Goal: Task Accomplishment & Management: Manage account settings

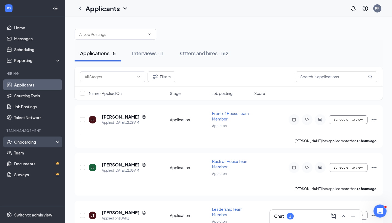
click at [28, 143] on div "Onboarding" at bounding box center [35, 141] width 42 height 5
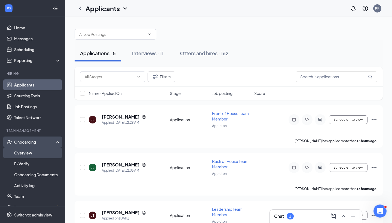
click at [32, 156] on link "Overview" at bounding box center [37, 152] width 47 height 11
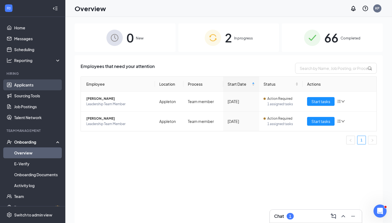
click at [35, 86] on link "Applicants" at bounding box center [37, 84] width 47 height 11
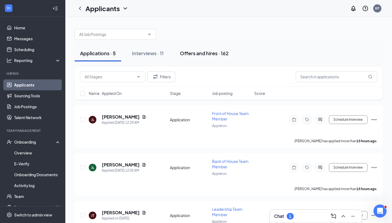
click at [195, 52] on div "Offers and hires · 162" at bounding box center [204, 53] width 49 height 7
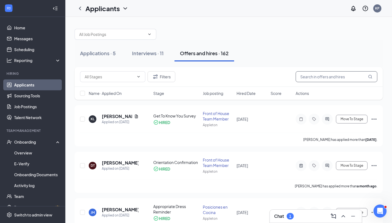
click at [316, 77] on input "text" at bounding box center [337, 76] width 82 height 11
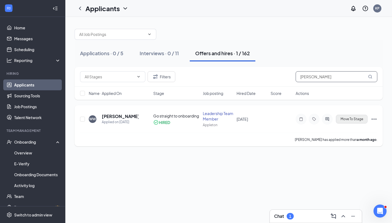
type input "[PERSON_NAME]"
click at [349, 121] on span "Move To Stage" at bounding box center [351, 119] width 23 height 4
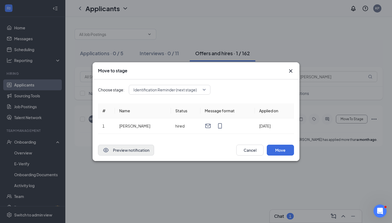
click at [126, 152] on button "Preview notification" at bounding box center [126, 150] width 56 height 11
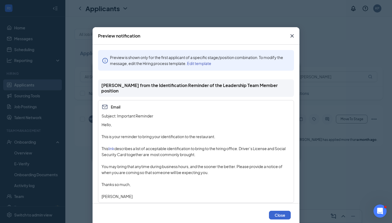
click at [277, 216] on button "Close" at bounding box center [280, 215] width 22 height 9
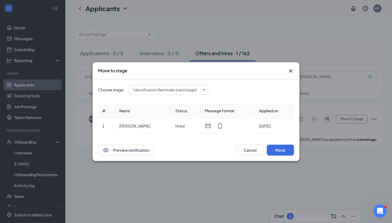
click at [195, 90] on span "Identification Reminder (next stage)" at bounding box center [164, 90] width 63 height 8
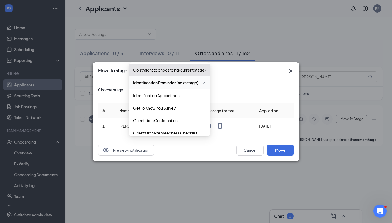
scroll to position [79, 0]
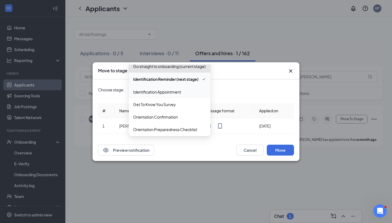
click at [190, 92] on span "Identification Appointment" at bounding box center [169, 92] width 73 height 6
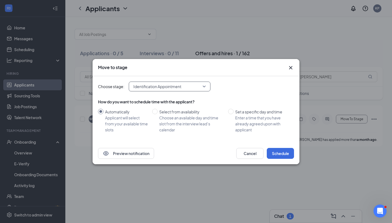
click at [147, 139] on div "Choose stage: 4048078 Identification Appointment 3746431 4048078 3978756 Applic…" at bounding box center [196, 109] width 196 height 66
click at [143, 149] on button "Preview notification" at bounding box center [126, 153] width 56 height 11
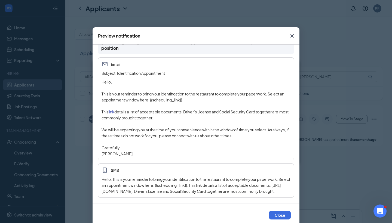
scroll to position [49, 0]
click at [281, 213] on button "Close" at bounding box center [280, 215] width 22 height 9
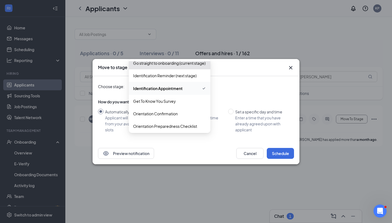
click at [192, 86] on div "Identification Appointment 3746431 4048078 3978756 Application First Interview …" at bounding box center [170, 87] width 82 height 10
click at [189, 74] on span "Identification Reminder (next stage)" at bounding box center [164, 76] width 63 height 6
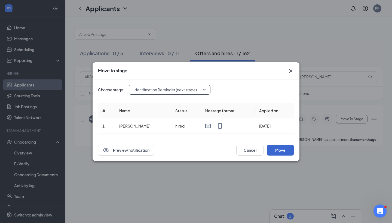
click at [270, 149] on button "Move" at bounding box center [280, 150] width 27 height 11
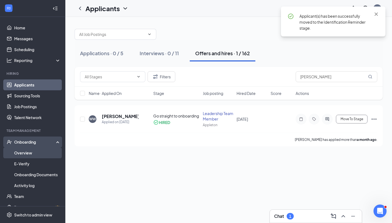
click at [41, 154] on link "Overview" at bounding box center [37, 152] width 47 height 11
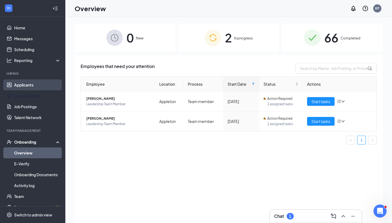
click at [26, 81] on link "Applicants" at bounding box center [37, 84] width 47 height 11
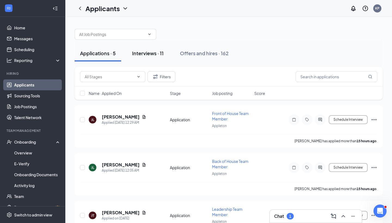
click at [141, 53] on div "Interviews · 11" at bounding box center [148, 53] width 32 height 7
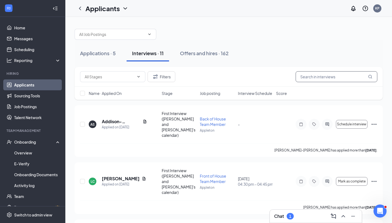
click at [311, 77] on input "text" at bounding box center [337, 76] width 82 height 11
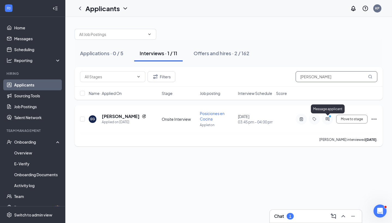
type input "[PERSON_NAME]"
click at [330, 116] on circle "PrimaryDot" at bounding box center [329, 116] width 2 height 2
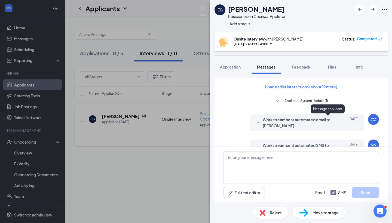
scroll to position [254, 0]
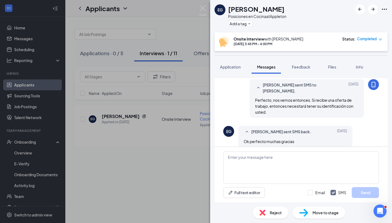
click at [310, 215] on div "Move to stage" at bounding box center [319, 213] width 53 height 12
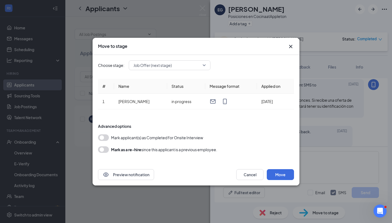
click at [103, 137] on button "button" at bounding box center [103, 137] width 11 height 7
click at [183, 66] on span "Job Offer (next stage)" at bounding box center [166, 65] width 67 height 8
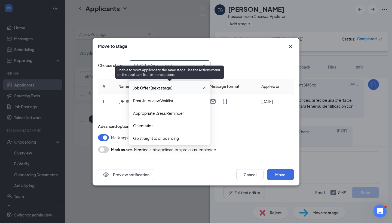
scroll to position [44, 0]
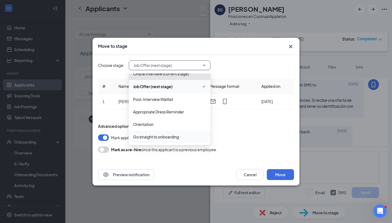
click at [167, 137] on span "Go straight to onboarding" at bounding box center [156, 137] width 46 height 6
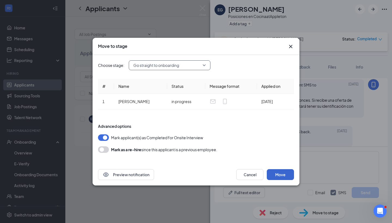
click at [281, 177] on button "Move" at bounding box center [280, 174] width 27 height 11
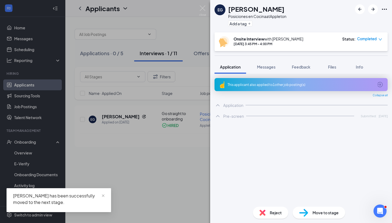
click at [88, 167] on div "EG [PERSON_NAME] Posiciones en Cocina at [GEOGRAPHIC_DATA] Add a tag Onsite Int…" at bounding box center [196, 111] width 392 height 223
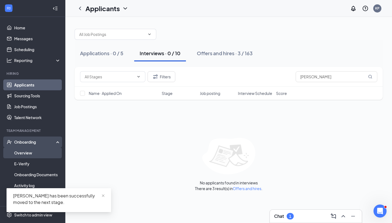
click at [43, 155] on link "Overview" at bounding box center [37, 152] width 47 height 11
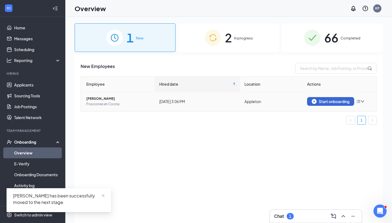
click at [333, 103] on div "Start onboarding" at bounding box center [331, 101] width 38 height 5
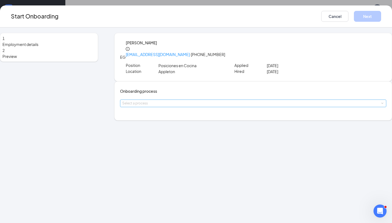
click at [185, 106] on div "Select a process" at bounding box center [251, 103] width 259 height 5
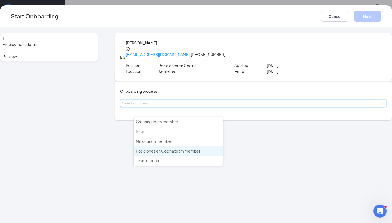
click at [180, 153] on li "Posiciones en Cocina team member" at bounding box center [178, 151] width 89 height 10
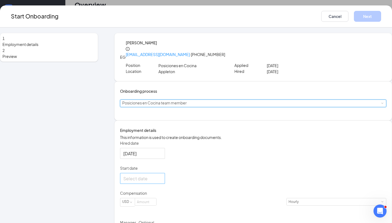
scroll to position [24, 0]
click at [162, 182] on div at bounding box center [142, 178] width 38 height 7
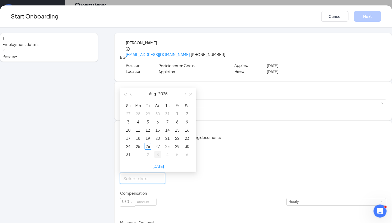
type input "[DATE]"
click at [161, 150] on div "27" at bounding box center [157, 146] width 7 height 7
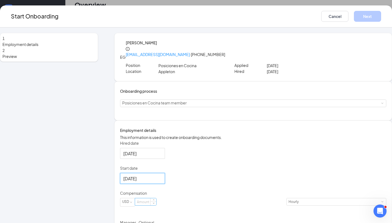
click at [156, 205] on input at bounding box center [145, 201] width 21 height 7
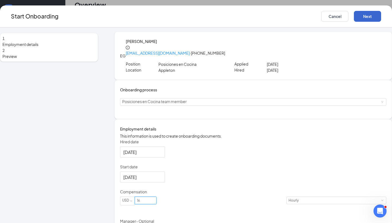
type input "16"
click at [354, 17] on button "Next" at bounding box center [367, 16] width 27 height 11
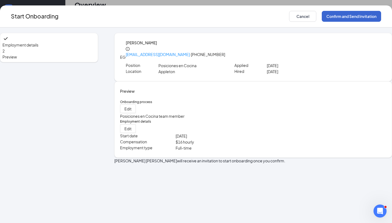
click at [344, 17] on button "Confirm and Send Invitation" at bounding box center [351, 16] width 59 height 11
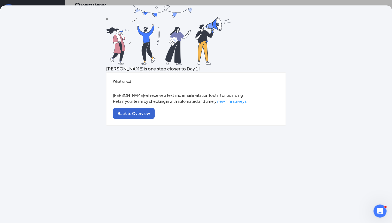
click at [155, 119] on button "Back to Overview" at bounding box center [134, 113] width 42 height 11
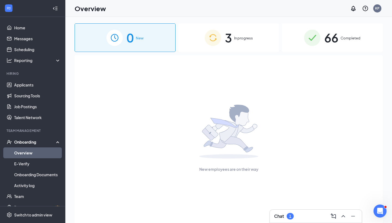
scroll to position [0, 0]
click at [203, 42] on div "3 In progress" at bounding box center [228, 37] width 101 height 29
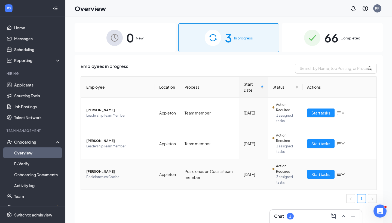
click at [97, 173] on span "[PERSON_NAME]" at bounding box center [118, 171] width 64 height 5
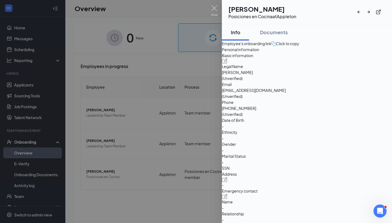
click at [299, 47] on div "Click to copy" at bounding box center [285, 44] width 28 height 6
drag, startPoint x: 296, startPoint y: 125, endPoint x: 322, endPoint y: 125, distance: 25.9
click at [322, 117] on div "Phone [PHONE_NUMBER] (Unverified)" at bounding box center [307, 108] width 170 height 18
click at [322, 111] on span "[PHONE_NUMBER]" at bounding box center [307, 108] width 170 height 6
drag, startPoint x: 325, startPoint y: 125, endPoint x: 296, endPoint y: 125, distance: 28.6
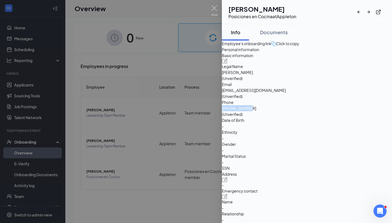
click at [296, 117] on div "Phone [PHONE_NUMBER] (Unverified)" at bounding box center [307, 108] width 170 height 18
copy div "[PHONE_NUMBER]"
drag, startPoint x: 298, startPoint y: 114, endPoint x: 356, endPoint y: 112, distance: 58.3
click at [356, 93] on span "[EMAIL_ADDRESS][DOMAIN_NAME]" at bounding box center [307, 90] width 170 height 6
copy span "[EMAIL_ADDRESS][DOMAIN_NAME]"
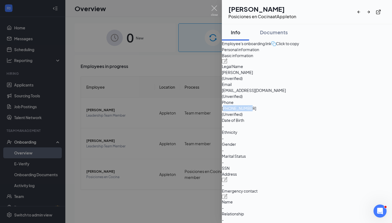
drag, startPoint x: 300, startPoint y: 125, endPoint x: 324, endPoint y: 125, distance: 24.2
click at [324, 111] on span "[PHONE_NUMBER]" at bounding box center [307, 108] width 170 height 6
copy span "18478140838"
click at [280, 33] on div "Documents" at bounding box center [274, 32] width 28 height 7
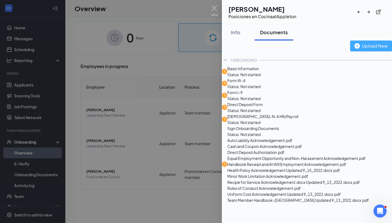
click at [356, 49] on div "Upload New" at bounding box center [370, 45] width 33 height 7
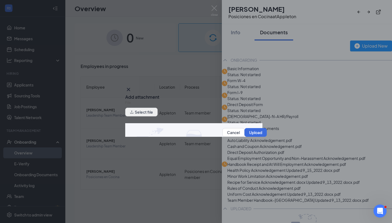
click at [146, 114] on button "Select file" at bounding box center [141, 112] width 32 height 9
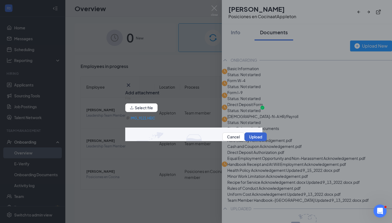
click at [254, 139] on button "Upload" at bounding box center [255, 137] width 22 height 9
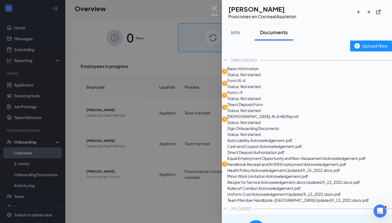
click at [372, 56] on div "Upload New ONBOARDING Basic Information Status: Not started Form W-4 Status: No…" at bounding box center [307, 140] width 170 height 199
click at [370, 49] on div "Upload New" at bounding box center [370, 45] width 33 height 7
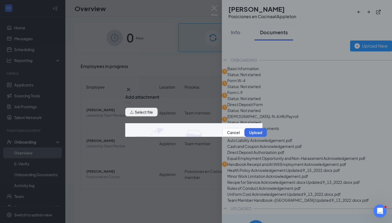
click at [148, 114] on button "Select file" at bounding box center [141, 112] width 32 height 9
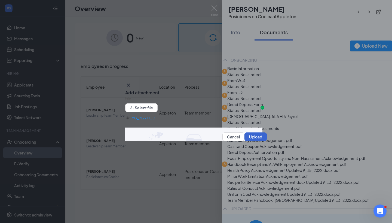
click at [258, 139] on button "Upload" at bounding box center [255, 137] width 22 height 9
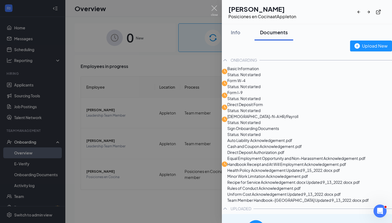
click at [260, 72] on span "Basic Information" at bounding box center [243, 69] width 33 height 6
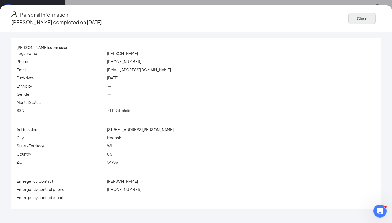
click at [348, 15] on button "Close" at bounding box center [361, 18] width 27 height 11
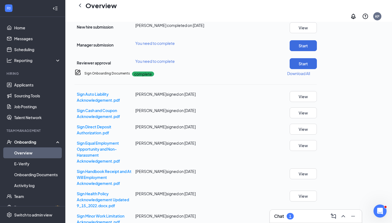
scroll to position [212, 0]
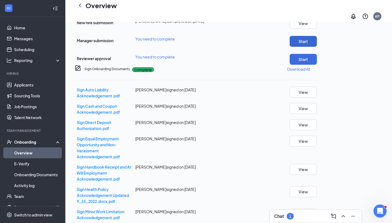
click at [317, 47] on button "Start" at bounding box center [303, 41] width 27 height 11
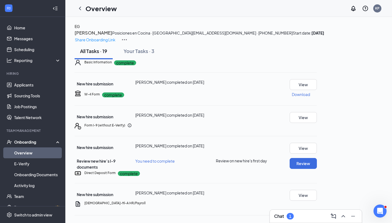
scroll to position [0, 0]
click at [138, 54] on div "Your Tasks · 3" at bounding box center [139, 51] width 31 height 7
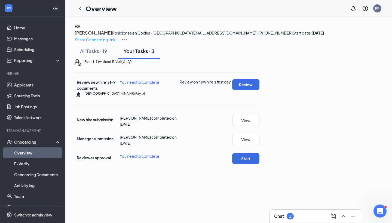
scroll to position [4, 0]
click at [81, 6] on icon "ChevronLeft" at bounding box center [80, 8] width 7 height 7
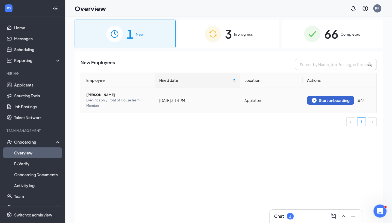
click at [326, 102] on div "Start onboarding" at bounding box center [331, 100] width 38 height 5
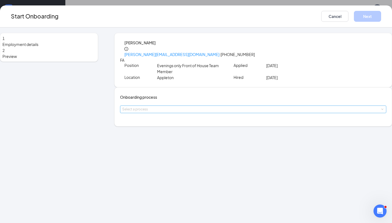
click at [180, 112] on div "Select a process" at bounding box center [251, 109] width 259 height 5
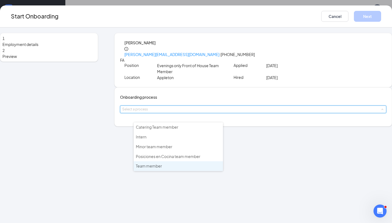
click at [174, 164] on li "Team member" at bounding box center [178, 166] width 89 height 10
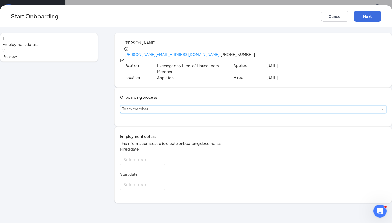
type input "[DATE]"
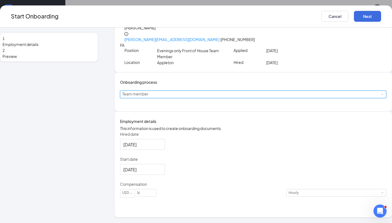
scroll to position [19, 0]
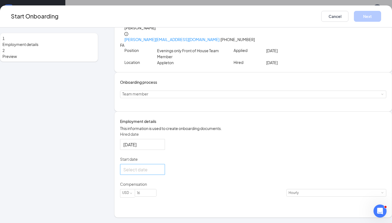
click at [162, 173] on div at bounding box center [142, 169] width 38 height 7
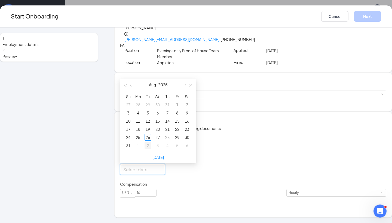
type input "[DATE]"
click at [151, 149] on div "2" at bounding box center [147, 145] width 7 height 7
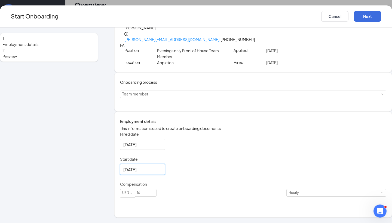
scroll to position [24, 0]
click at [156, 196] on input "16" at bounding box center [145, 192] width 21 height 7
type input "15"
click at [354, 13] on button "Next" at bounding box center [367, 16] width 27 height 11
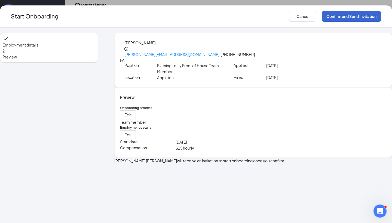
scroll to position [0, 0]
click at [344, 18] on button "Confirm and Send Invitation" at bounding box center [351, 16] width 59 height 11
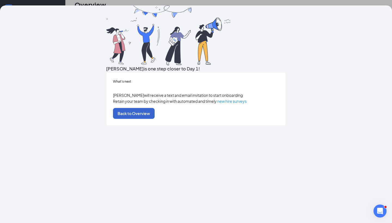
click at [155, 119] on button "Back to Overview" at bounding box center [134, 113] width 42 height 11
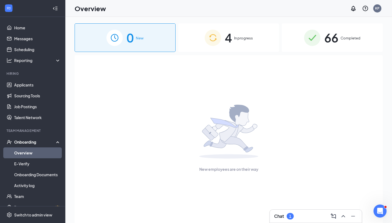
click at [201, 46] on div "4 In progress" at bounding box center [228, 37] width 101 height 29
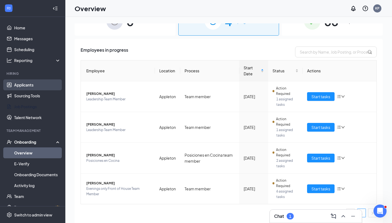
scroll to position [16, 0]
click at [40, 89] on link "Applicants" at bounding box center [37, 84] width 47 height 11
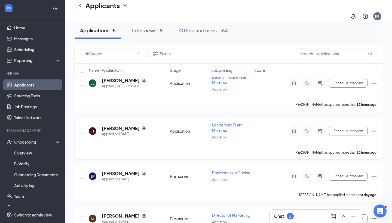
scroll to position [26, 0]
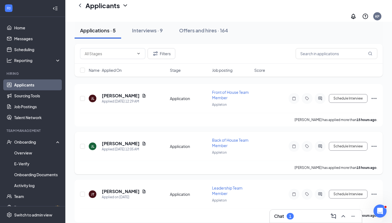
click at [323, 144] on icon "ActiveChat" at bounding box center [320, 146] width 7 height 4
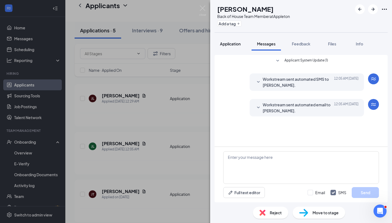
click at [230, 48] on button "Application" at bounding box center [230, 44] width 32 height 14
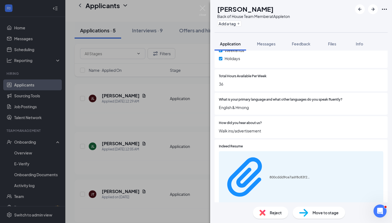
scroll to position [306, 0]
click at [309, 209] on div "Move to stage" at bounding box center [319, 213] width 53 height 12
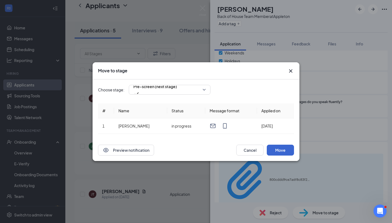
click at [270, 146] on button "Move" at bounding box center [280, 150] width 27 height 11
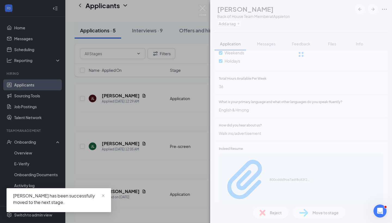
click at [174, 178] on div "[PERSON_NAME] Lo Back of House Team Member at Appleton Add a tag Application Me…" at bounding box center [196, 111] width 392 height 223
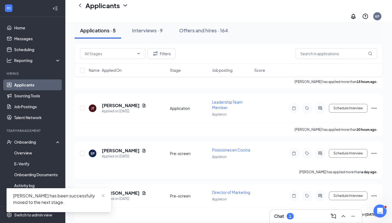
scroll to position [112, 0]
click at [320, 106] on div at bounding box center [320, 108] width 11 height 11
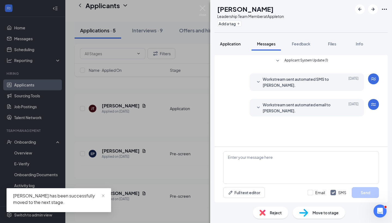
click at [225, 45] on span "Application" at bounding box center [230, 43] width 21 height 5
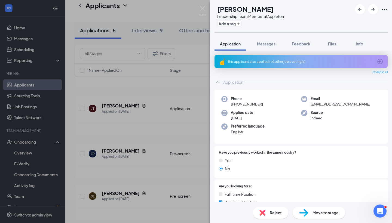
click at [380, 60] on icon "ArrowCircle" at bounding box center [380, 61] width 7 height 7
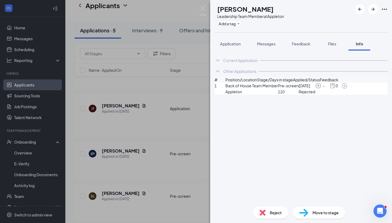
click at [347, 89] on icon "ArrowCircle" at bounding box center [344, 86] width 7 height 7
click at [238, 48] on button "Application" at bounding box center [230, 44] width 32 height 14
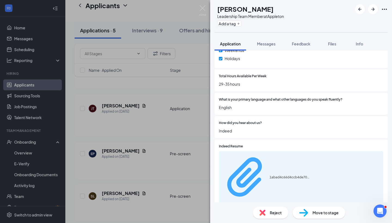
scroll to position [306, 0]
click at [269, 176] on div "1abad4c66d4ccb4de70b48110478befd.pdf" at bounding box center [289, 178] width 41 height 4
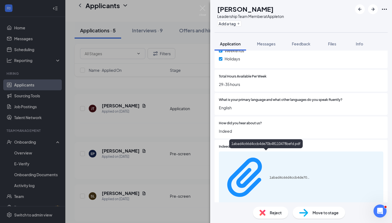
scroll to position [304, 0]
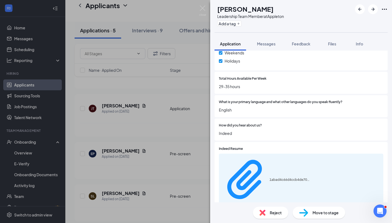
click at [269, 216] on div "Reject" at bounding box center [270, 213] width 35 height 12
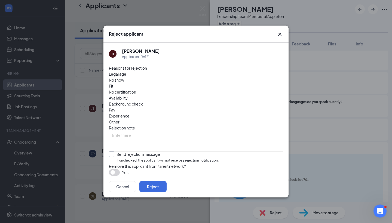
click at [180, 152] on div "Send rejection message" at bounding box center [167, 154] width 102 height 5
click at [180, 152] on input "Send rejection message If unchecked, the applicant will not receive a rejection…" at bounding box center [164, 158] width 110 height 12
checkbox input "true"
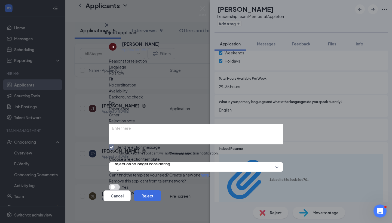
click at [113, 76] on span "Fit" at bounding box center [111, 79] width 4 height 6
click at [130, 106] on span "Experience" at bounding box center [119, 109] width 21 height 6
click at [161, 192] on button "Reject" at bounding box center [147, 195] width 27 height 11
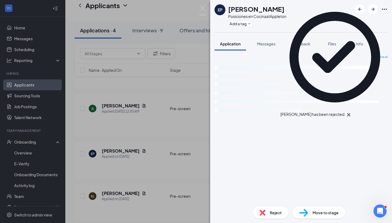
click at [167, 133] on div "EP [PERSON_NAME] Posiciones en Cocina at Appleton Add a tag Application Message…" at bounding box center [196, 111] width 392 height 223
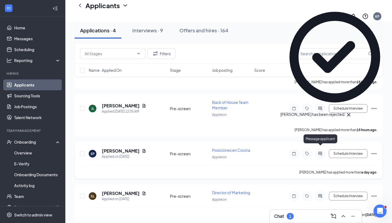
click at [320, 152] on icon "ActiveChat" at bounding box center [320, 154] width 7 height 4
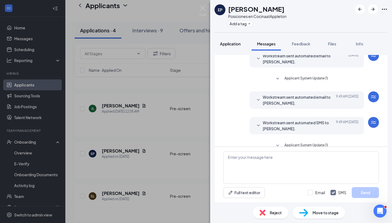
scroll to position [58, 0]
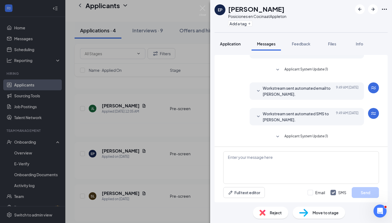
click at [230, 45] on span "Application" at bounding box center [230, 43] width 21 height 5
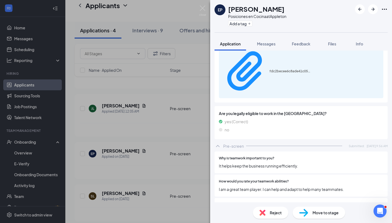
scroll to position [383, 0]
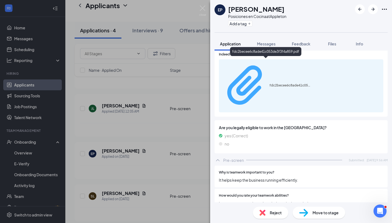
click at [280, 83] on div "fdc2becee6c8ade41c053de3f3f4a859.pdf" at bounding box center [289, 85] width 41 height 4
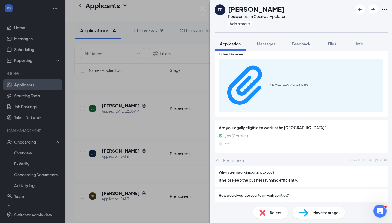
click at [295, 210] on div "Move to stage" at bounding box center [319, 213] width 53 height 12
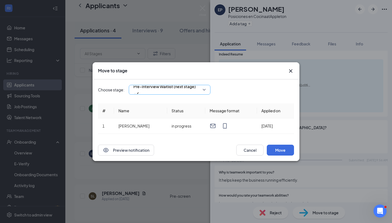
click at [201, 94] on div "Pre-Interview Waitlist (next stage)" at bounding box center [170, 90] width 82 height 10
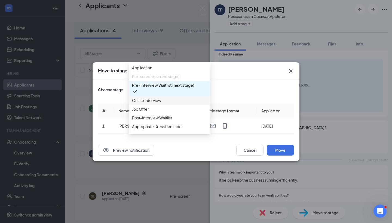
click at [193, 103] on span "Onsite Interview" at bounding box center [169, 100] width 75 height 6
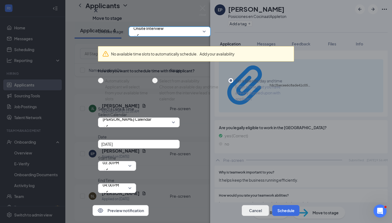
click at [252, 205] on button "Cancel" at bounding box center [255, 210] width 27 height 11
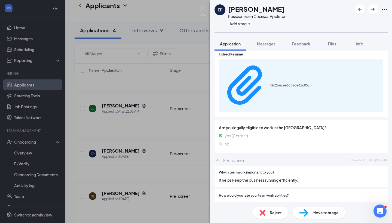
click at [309, 215] on div "Move to stage" at bounding box center [319, 213] width 53 height 12
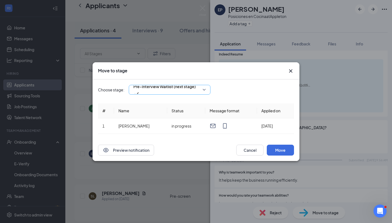
click at [202, 93] on span "Pre-Interview Waitlist (next stage)" at bounding box center [169, 90] width 72 height 8
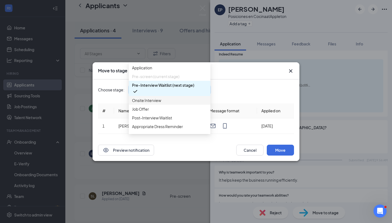
click at [194, 105] on div "Onsite Interview" at bounding box center [170, 100] width 82 height 9
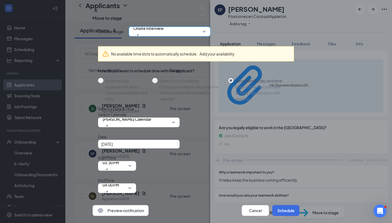
radio input "false"
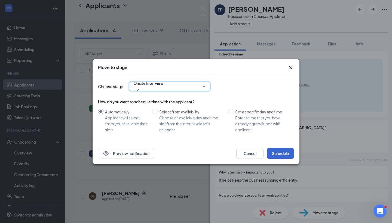
click at [278, 151] on button "Schedule" at bounding box center [280, 153] width 27 height 11
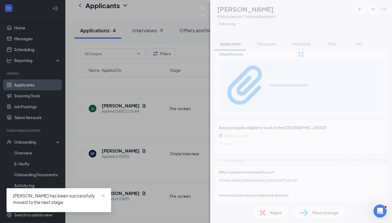
click at [160, 181] on div "EP [PERSON_NAME] Posiciones en Cocina at Appleton Add a tag Application Message…" at bounding box center [196, 111] width 392 height 223
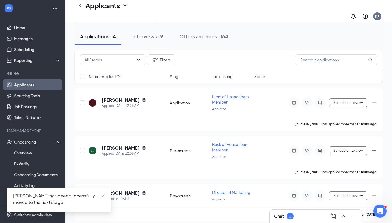
scroll to position [21, 0]
click at [321, 194] on icon "ActiveChat" at bounding box center [320, 196] width 7 height 4
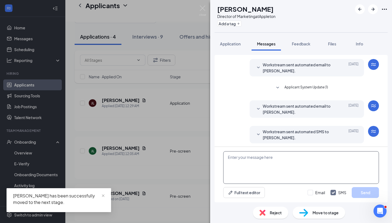
scroll to position [42, 0]
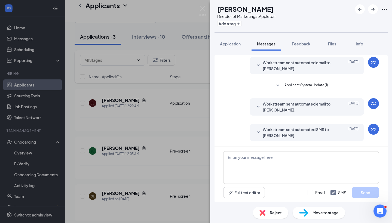
click at [148, 146] on div "[PERSON_NAME] Director of Marketing at Appleton Add a tag Application Messages …" at bounding box center [196, 111] width 392 height 223
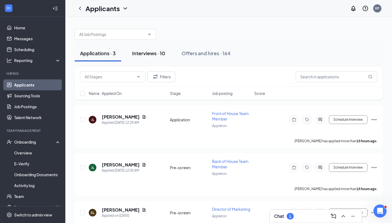
click at [137, 58] on button "Interviews · 10" at bounding box center [149, 53] width 44 height 16
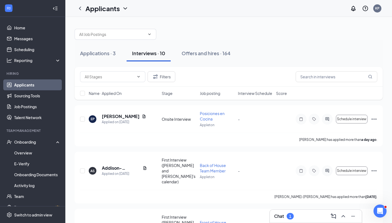
click at [254, 95] on span "Interview Schedule" at bounding box center [255, 93] width 34 height 5
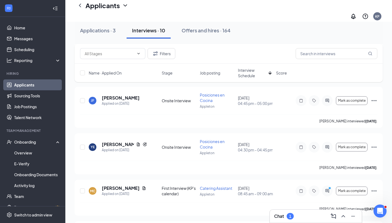
scroll to position [245, 0]
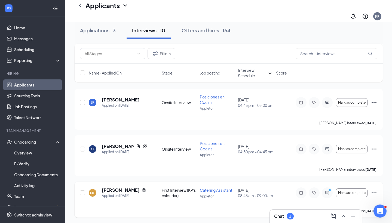
click at [327, 187] on div at bounding box center [327, 192] width 11 height 11
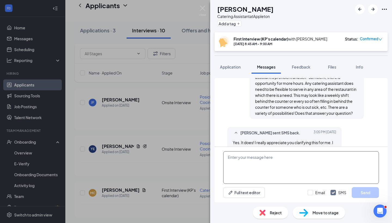
scroll to position [410, 0]
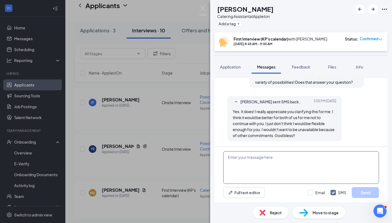
click at [285, 167] on textarea at bounding box center [301, 167] width 156 height 33
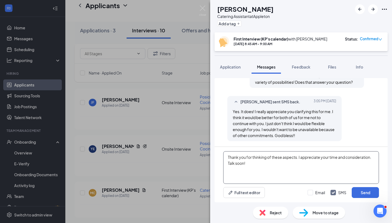
click at [228, 163] on textarea "Thank you for thinking of these aspects. I appreciate your time and considerati…" at bounding box center [301, 167] width 156 height 33
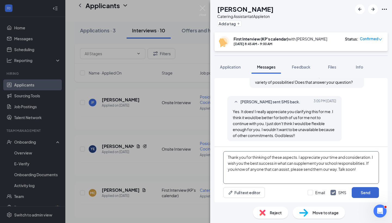
type textarea "Thank you for thinking of these aspects. I appreciate your time and considerati…"
click at [368, 194] on button "Send" at bounding box center [365, 192] width 27 height 11
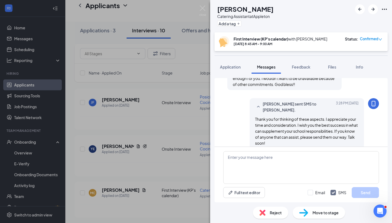
scroll to position [469, 0]
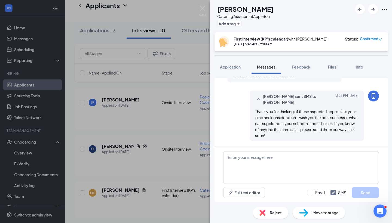
click at [266, 210] on div "Reject" at bounding box center [270, 213] width 35 height 12
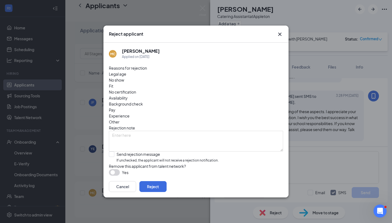
click at [128, 95] on span "Availability" at bounding box center [118, 98] width 19 height 6
click at [167, 185] on button "Reject" at bounding box center [152, 186] width 27 height 11
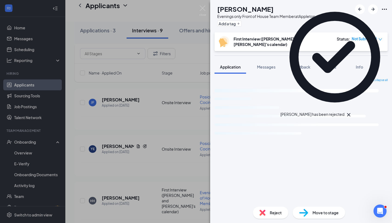
click at [163, 166] on div "HH [PERSON_NAME] Evenings only Front of House Team Member at Appleton Add a tag…" at bounding box center [196, 111] width 392 height 223
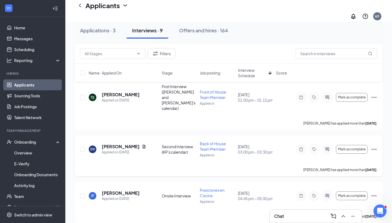
scroll to position [152, 0]
click at [328, 194] on icon "ActiveChat" at bounding box center [327, 196] width 4 height 4
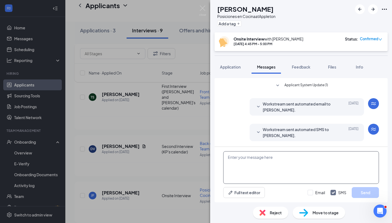
scroll to position [204, 0]
click at [274, 163] on textarea at bounding box center [301, 167] width 156 height 33
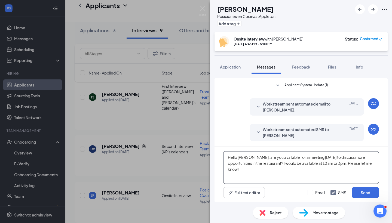
drag, startPoint x: 253, startPoint y: 172, endPoint x: 215, endPoint y: 140, distance: 48.9
click at [215, 140] on div "Load earlier interactions (about 8 more) Workstream sent automated SMS to [PERS…" at bounding box center [300, 140] width 173 height 124
type textarea "[PERSON_NAME], [PERSON_NAME], ¿estás disponible para una reunión mañana para di…"
click at [309, 194] on div at bounding box center [309, 192] width 5 height 5
click at [309, 194] on input "Email" at bounding box center [315, 192] width 17 height 5
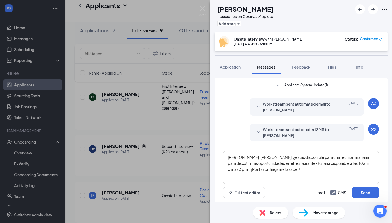
checkbox input "true"
click at [366, 194] on button "Send" at bounding box center [365, 192] width 27 height 11
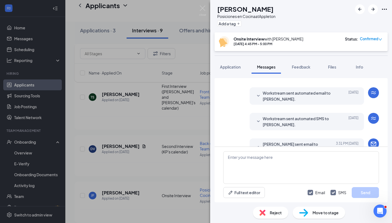
scroll to position [309, 0]
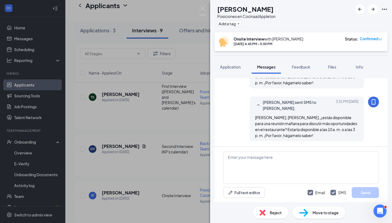
click at [172, 130] on div "[PERSON_NAME] [PERSON_NAME] [PERSON_NAME] en Cocina at Appleton Add a tag Onsit…" at bounding box center [196, 111] width 392 height 223
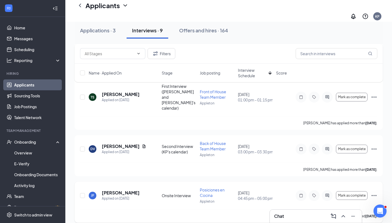
scroll to position [193, 0]
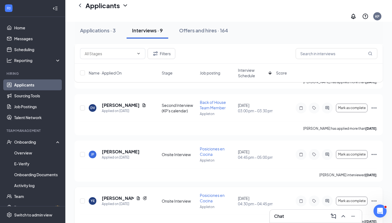
click at [329, 196] on div at bounding box center [327, 201] width 11 height 11
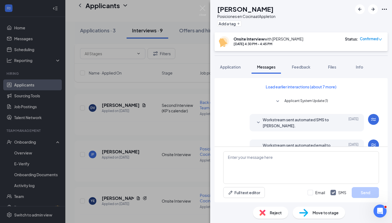
scroll to position [179, 0]
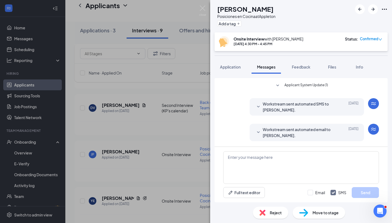
click at [227, 58] on div "YE Yilexis [PERSON_NAME] Posiciones en Cocina at Appleton Add a tag Onsite Inte…" at bounding box center [301, 111] width 182 height 223
click at [228, 68] on span "Application" at bounding box center [230, 66] width 21 height 5
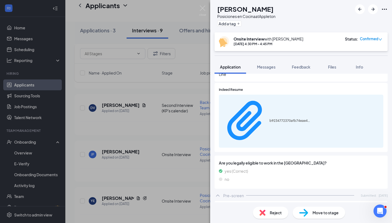
scroll to position [346, 0]
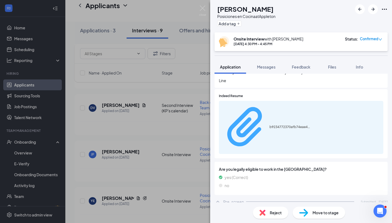
click at [269, 125] on div "b9234772370afb74eae41ab3e8aa6168.pdf" at bounding box center [289, 127] width 41 height 4
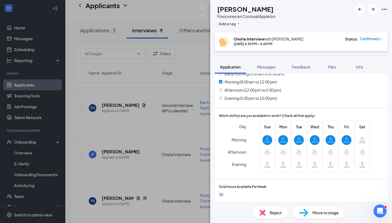
scroll to position [162, 0]
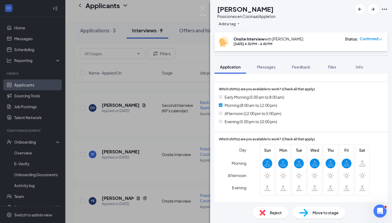
click at [270, 212] on span "Reject" at bounding box center [276, 213] width 12 height 6
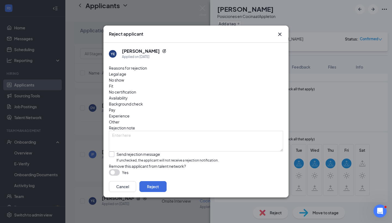
click at [164, 152] on div "Send rejection message" at bounding box center [167, 154] width 102 height 5
click at [164, 152] on input "Send rejection message If unchecked, the applicant will not receive a rejection…" at bounding box center [164, 158] width 110 height 12
checkbox input "true"
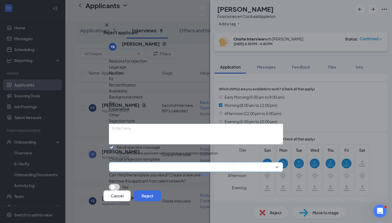
click at [209, 162] on div at bounding box center [196, 167] width 174 height 10
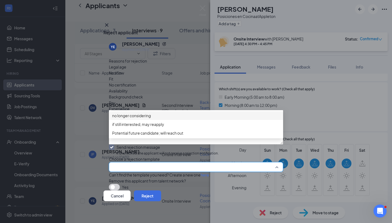
click at [199, 119] on span "no longer considering" at bounding box center [196, 116] width 168 height 6
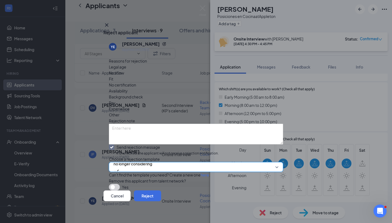
click at [113, 76] on span "Fit" at bounding box center [111, 79] width 4 height 6
click at [161, 195] on button "Reject" at bounding box center [147, 195] width 27 height 11
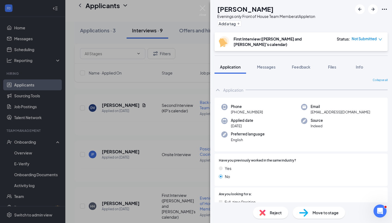
click at [174, 125] on div "HH [PERSON_NAME] Evenings only Front of House Team Member at [GEOGRAPHIC_DATA] …" at bounding box center [196, 111] width 392 height 223
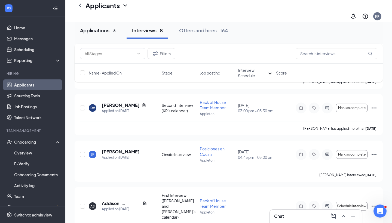
click at [109, 32] on div "Applications · 3" at bounding box center [98, 30] width 36 height 7
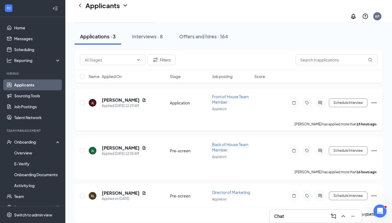
scroll to position [21, 0]
click at [319, 149] on icon "ActiveChat" at bounding box center [320, 151] width 7 height 4
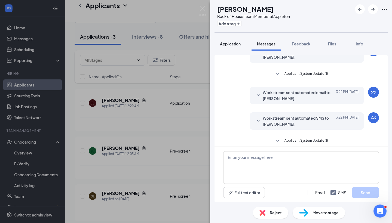
scroll to position [58, 0]
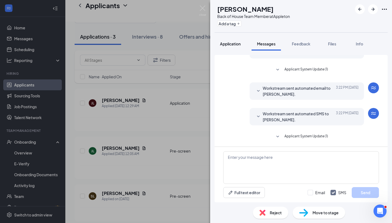
click at [234, 42] on span "Application" at bounding box center [230, 43] width 21 height 5
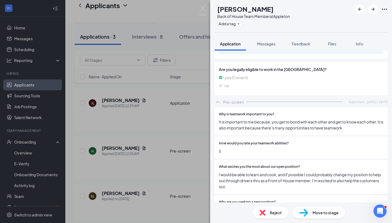
scroll to position [457, 0]
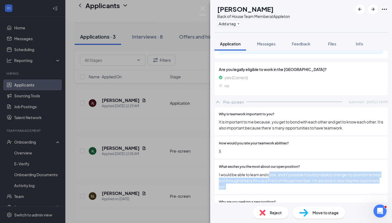
drag, startPoint x: 270, startPoint y: 127, endPoint x: 274, endPoint y: 146, distance: 19.3
click at [274, 160] on div "What excites you the most about our open position? I would be able to learn and…" at bounding box center [300, 177] width 173 height 34
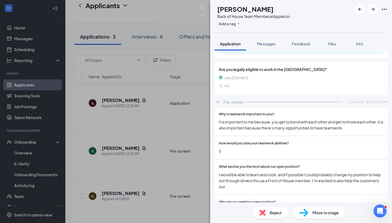
drag, startPoint x: 236, startPoint y: 163, endPoint x: 240, endPoint y: 169, distance: 7.1
click at [240, 195] on div "Why are you seeking a new position? I would like to get back into a fast paced …" at bounding box center [300, 206] width 173 height 22
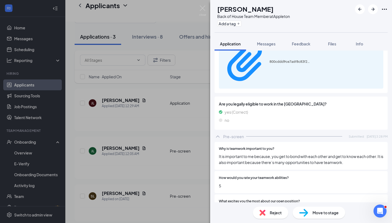
scroll to position [384, 0]
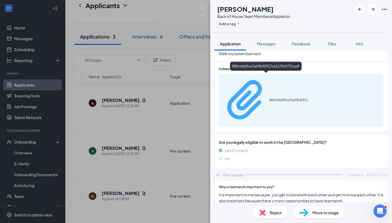
click at [269, 98] on div "800cddd9ce7a6f8c83f27ca1170c5722.pdf" at bounding box center [289, 100] width 41 height 4
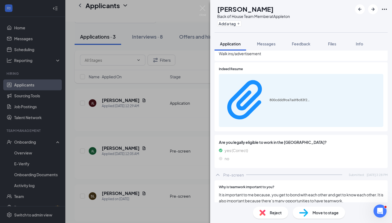
click at [302, 211] on img at bounding box center [303, 213] width 9 height 8
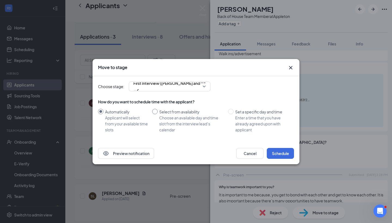
click at [159, 110] on span "Select from availability Choose an available day and time slot from the intervi…" at bounding box center [192, 121] width 68 height 24
click at [158, 110] on input "Select from availability Choose an available day and time slot from the intervi…" at bounding box center [154, 111] width 5 height 5
radio input "true"
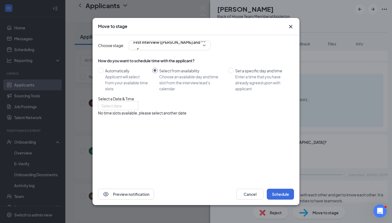
radio input "false"
type input "[DATE]"
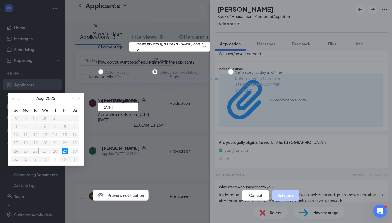
click at [118, 81] on div "Applicant will select from your available time slots" at bounding box center [126, 84] width 43 height 18
click at [103, 75] on input "Automatically Applicant will select from your available time slots" at bounding box center [100, 71] width 5 height 5
radio input "true"
radio input "false"
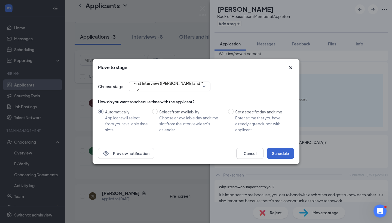
click at [282, 154] on button "Schedule" at bounding box center [280, 153] width 27 height 11
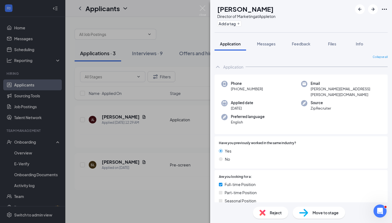
click at [176, 170] on div "[PERSON_NAME] Director of Marketing at Appleton Add a tag Application Messages …" at bounding box center [196, 111] width 392 height 223
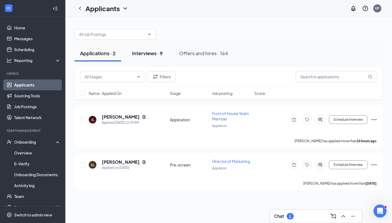
click at [148, 59] on button "Interviews · 9" at bounding box center [148, 53] width 42 height 16
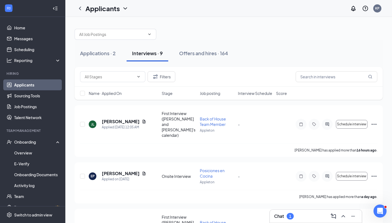
click at [251, 95] on span "Interview Schedule" at bounding box center [255, 93] width 34 height 5
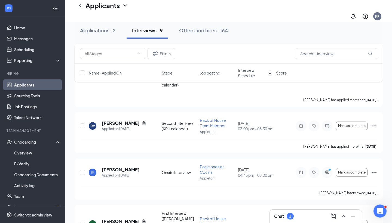
scroll to position [173, 0]
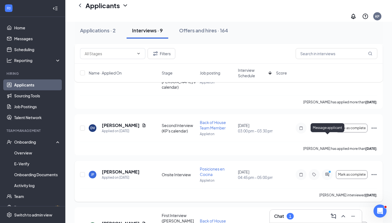
click at [325, 173] on icon "ActiveChat" at bounding box center [327, 175] width 7 height 4
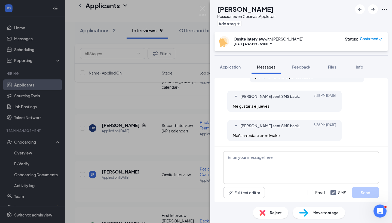
scroll to position [258, 0]
click at [140, 155] on div "[PERSON_NAME] [PERSON_NAME] [PERSON_NAME] en Cocina at Appleton Add a tag Onsit…" at bounding box center [196, 111] width 392 height 223
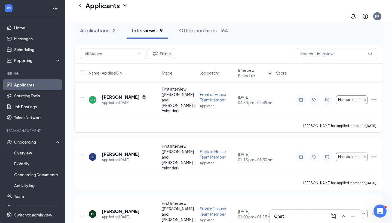
scroll to position [36, 0]
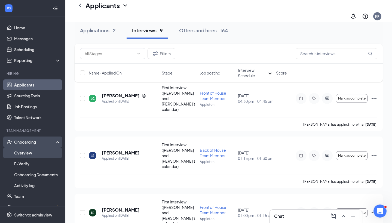
click at [42, 152] on link "Overview" at bounding box center [37, 152] width 47 height 11
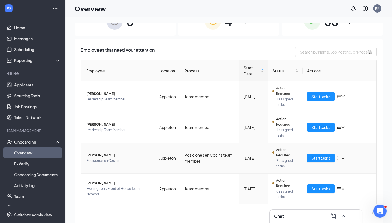
scroll to position [16, 0]
click at [22, 86] on link "Applicants" at bounding box center [37, 84] width 47 height 11
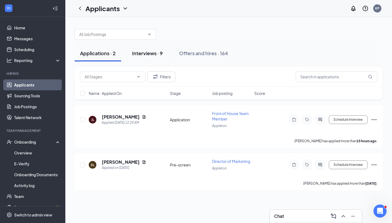
click at [151, 54] on div "Interviews · 9" at bounding box center [147, 53] width 31 height 7
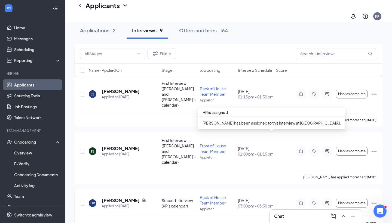
scroll to position [307, 0]
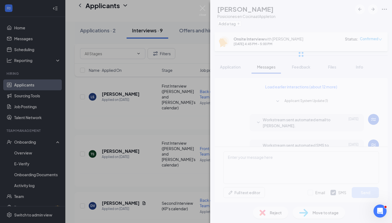
scroll to position [258, 0]
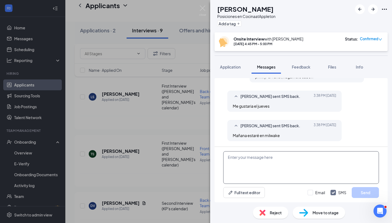
click at [261, 162] on textarea at bounding box center [301, 167] width 156 height 33
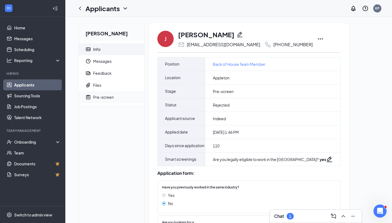
scroll to position [0, 0]
click at [116, 97] on span "Pre-screen" at bounding box center [116, 97] width 47 height 12
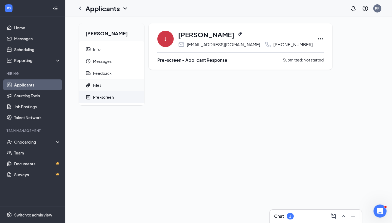
click at [110, 86] on span "Files" at bounding box center [116, 85] width 47 height 12
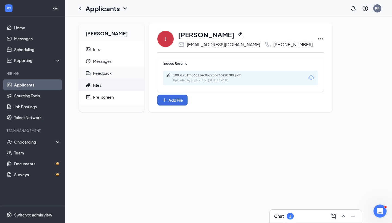
click at [114, 74] on span "Feedback" at bounding box center [116, 73] width 47 height 12
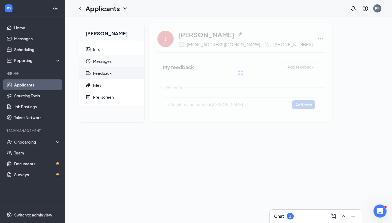
click at [119, 61] on span "Messages" at bounding box center [116, 61] width 47 height 12
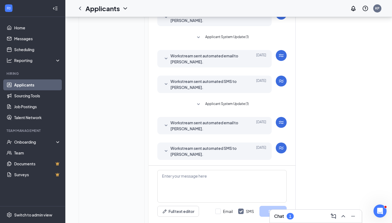
scroll to position [104, 0]
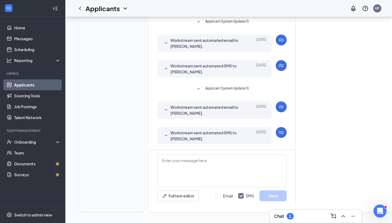
click at [215, 135] on span "Workstream sent automated SMS to [PERSON_NAME]." at bounding box center [205, 136] width 71 height 12
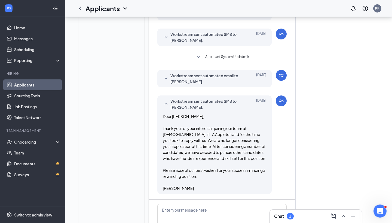
scroll to position [137, 0]
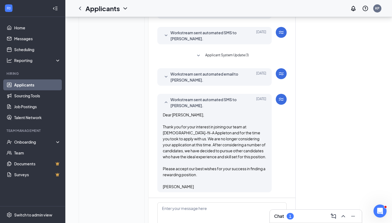
click at [223, 53] on span "Applicant System Update (1)" at bounding box center [227, 56] width 44 height 7
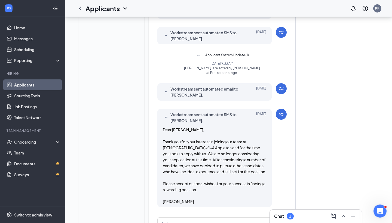
click at [222, 40] on span "Workstream sent automated SMS to [PERSON_NAME]." at bounding box center [205, 36] width 71 height 12
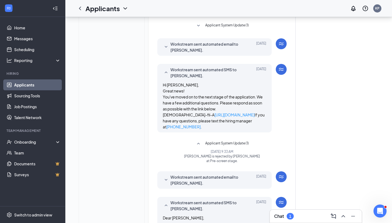
scroll to position [8, 0]
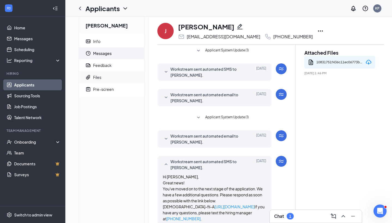
click at [113, 80] on span "Files" at bounding box center [116, 77] width 47 height 12
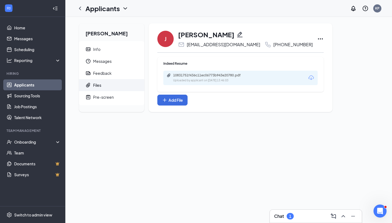
click at [213, 79] on div "Uploaded by applicant on May 08, 2025 at 13:46:03" at bounding box center [214, 80] width 82 height 4
